Goal: Information Seeking & Learning: Learn about a topic

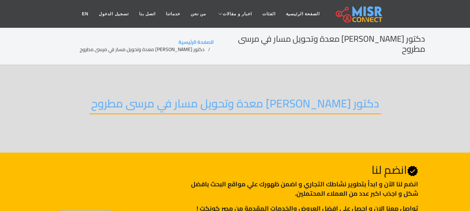
click at [277, 97] on h2 "دكتور [PERSON_NAME] معدة وتحويل مسار في مرسى مطروح" at bounding box center [235, 106] width 292 height 18
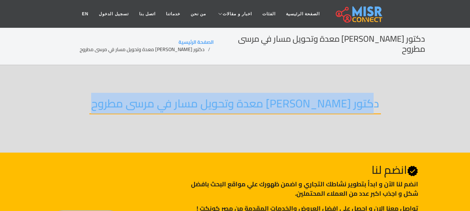
click at [277, 97] on h2 "دكتور [PERSON_NAME] معدة وتحويل مسار في مرسى مطروح" at bounding box center [235, 106] width 292 height 18
